Goal: Task Accomplishment & Management: Manage account settings

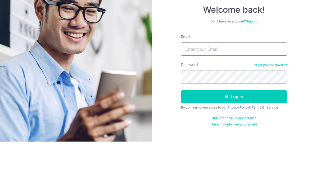
type input "[PERSON_NAME][EMAIL_ADDRESS][DOMAIN_NAME]"
click at [234, 141] on button "Log in" at bounding box center [234, 147] width 106 height 13
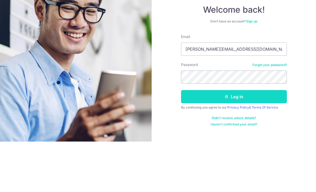
click at [266, 141] on button "Log in" at bounding box center [234, 147] width 106 height 13
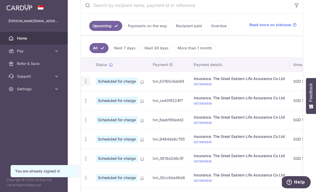
click at [83, 84] on icon "button" at bounding box center [86, 82] width 6 height 6
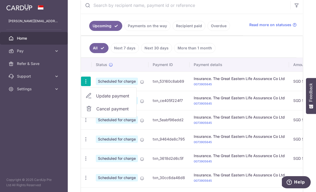
click at [96, 99] on span "Update payment" at bounding box center [114, 96] width 36 height 6
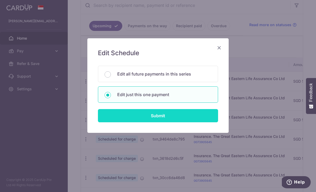
click at [176, 119] on input "Submit" at bounding box center [158, 115] width 120 height 13
radio input "true"
type input "500.00"
type input "[DATE]"
type input "0073905645"
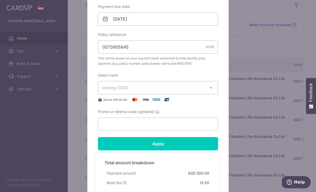
scroll to position [198, 0]
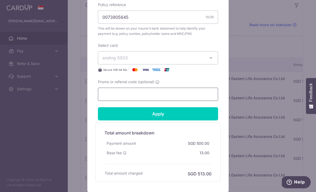
click at [200, 97] on input "Promo or referral code (optional)" at bounding box center [158, 94] width 120 height 13
click at [112, 95] on input "REc185" at bounding box center [158, 94] width 120 height 13
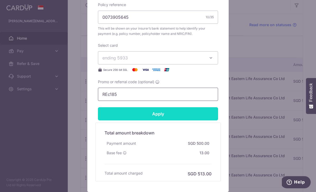
type input "REc185"
click at [201, 118] on input "Apply" at bounding box center [158, 113] width 120 height 13
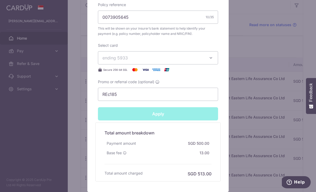
type input "Successfully Applied"
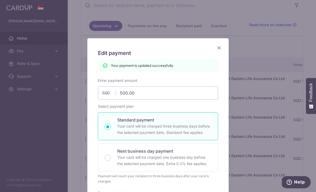
scroll to position [0, 0]
click at [220, 48] on icon "Close" at bounding box center [219, 47] width 6 height 7
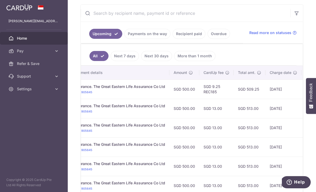
scroll to position [0, 119]
click at [0, 0] on icon "button" at bounding box center [0, 0] width 0 height 0
click at [28, 92] on link "Settings" at bounding box center [34, 89] width 68 height 13
click at [32, 113] on span "Logout" at bounding box center [34, 114] width 35 height 5
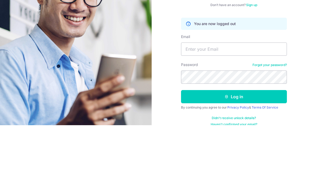
scroll to position [18, 0]
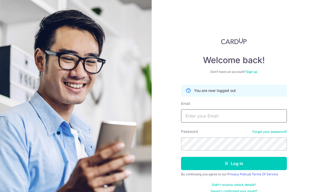
type input "joshuachongzhixin@gmail.com"
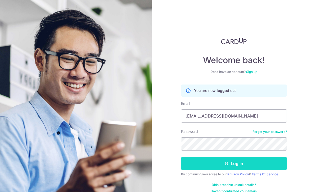
click at [269, 157] on button "Log in" at bounding box center [234, 163] width 106 height 13
